Goal: Information Seeking & Learning: Learn about a topic

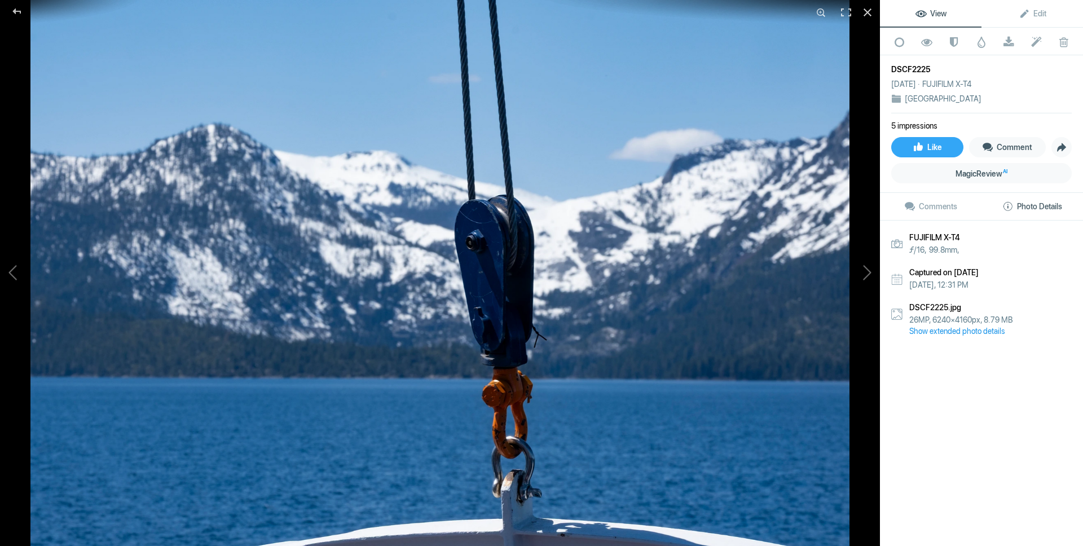
scroll to position [142, 0]
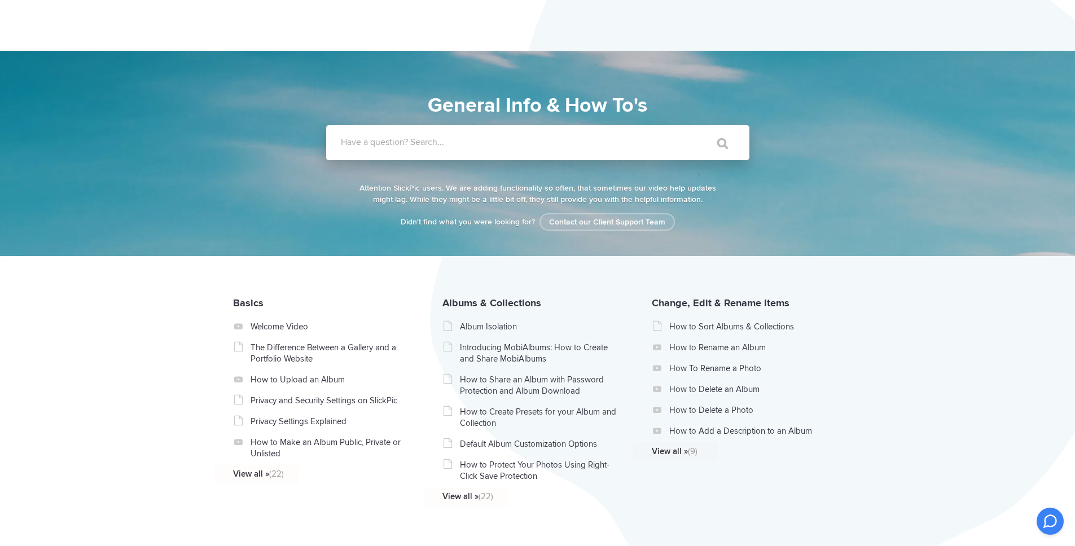
click at [384, 138] on label "Have a question? Search..." at bounding box center [552, 142] width 423 height 11
click at [384, 138] on input "Have a question? Search..." at bounding box center [514, 142] width 377 height 35
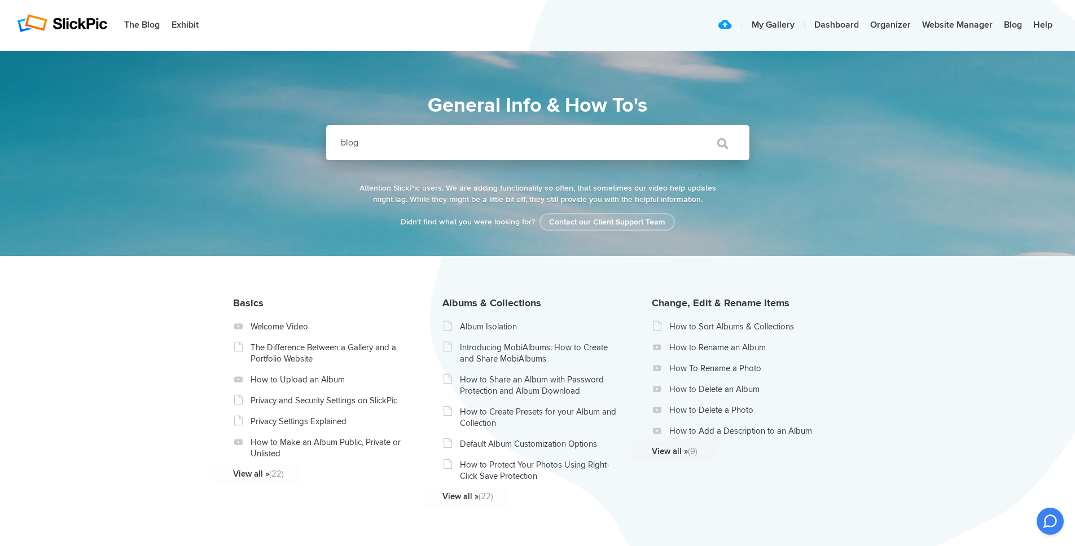
type input "blog"
click at [693, 130] on input "" at bounding box center [716, 143] width 47 height 27
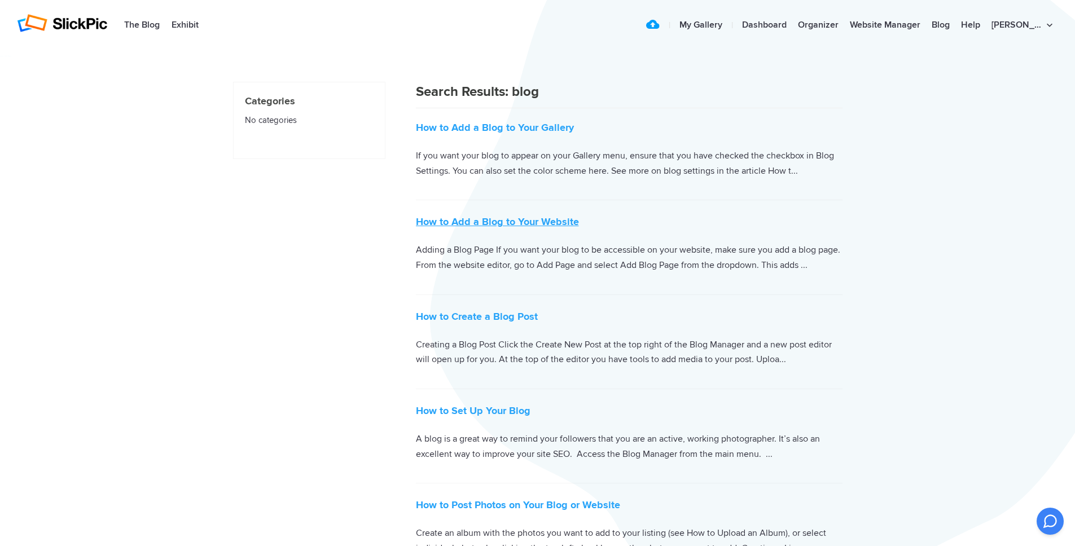
click at [494, 220] on link "How to Add a Blog to Your Website" at bounding box center [497, 222] width 163 height 12
